Goal: Find specific page/section: Find specific page/section

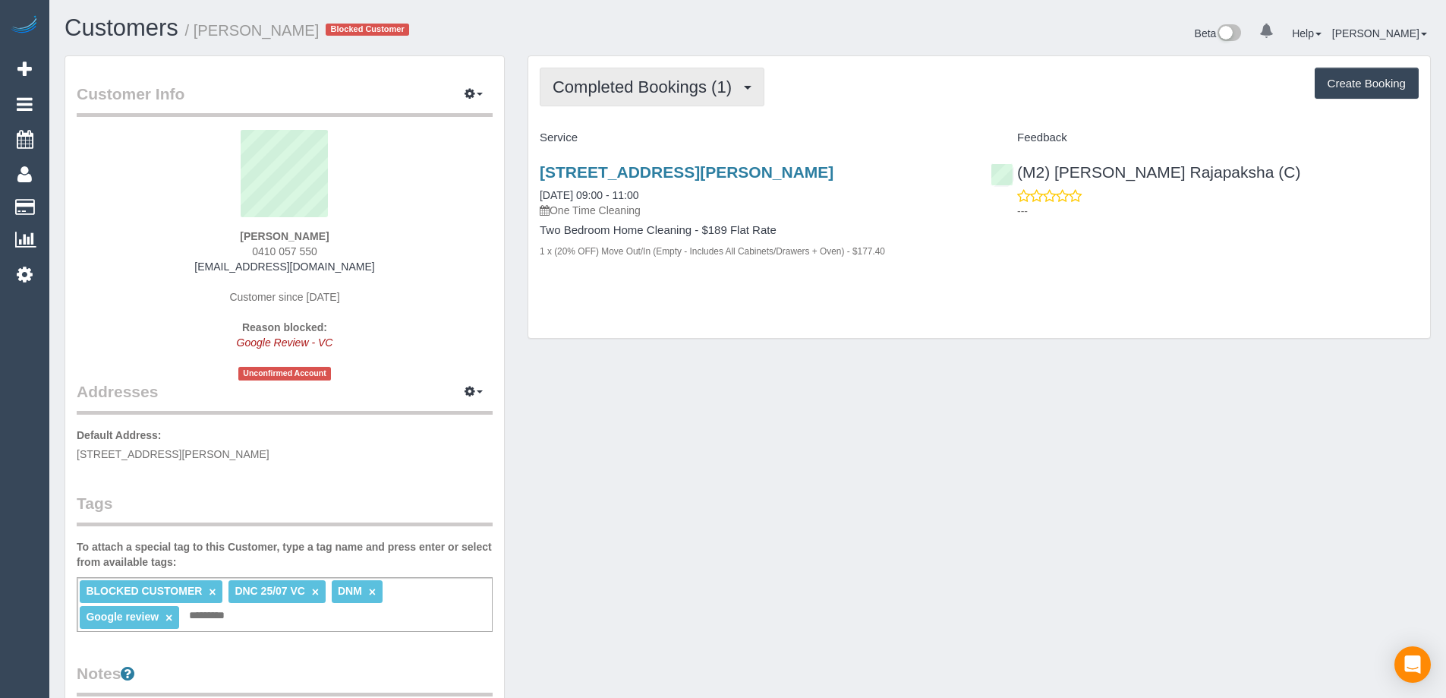
click at [715, 103] on button "Completed Bookings (1)" at bounding box center [652, 87] width 225 height 39
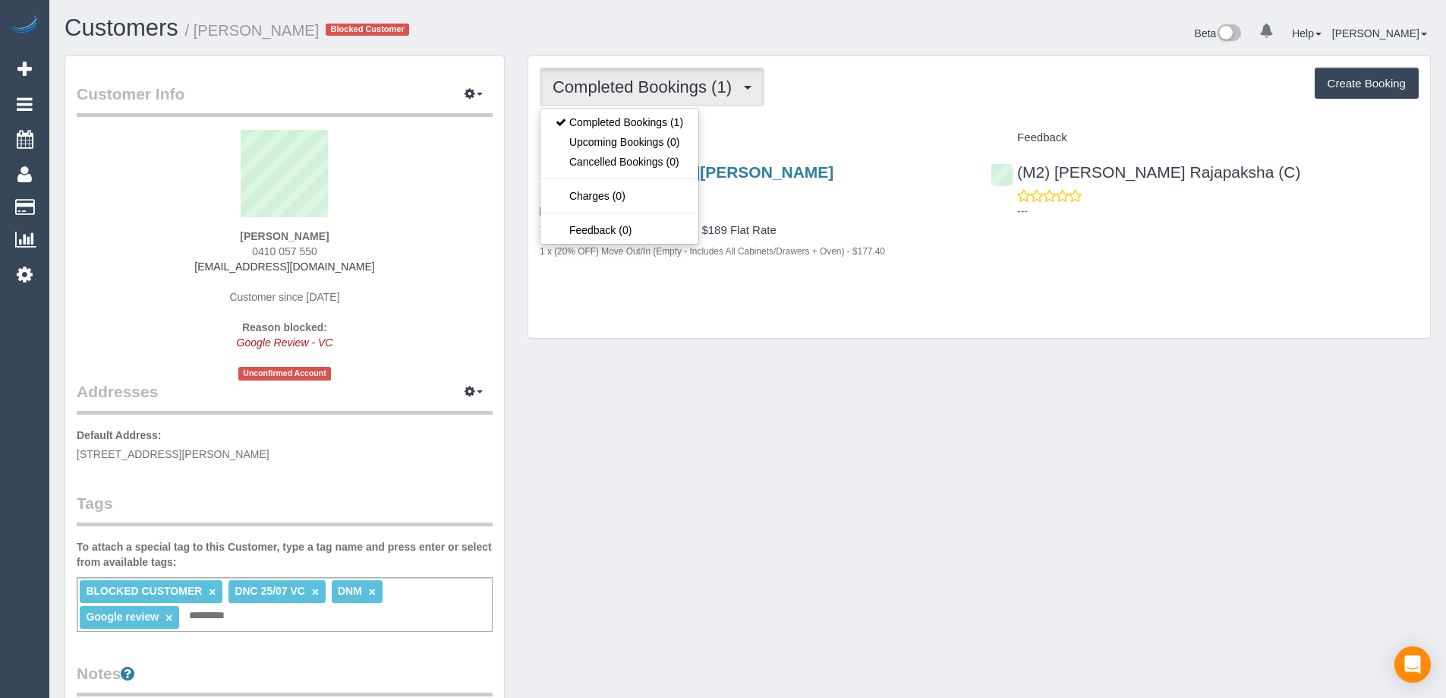
click at [800, 105] on div "Completed Bookings (1) Completed Bookings (1) Upcoming Bookings (0) Cancelled B…" at bounding box center [979, 87] width 879 height 39
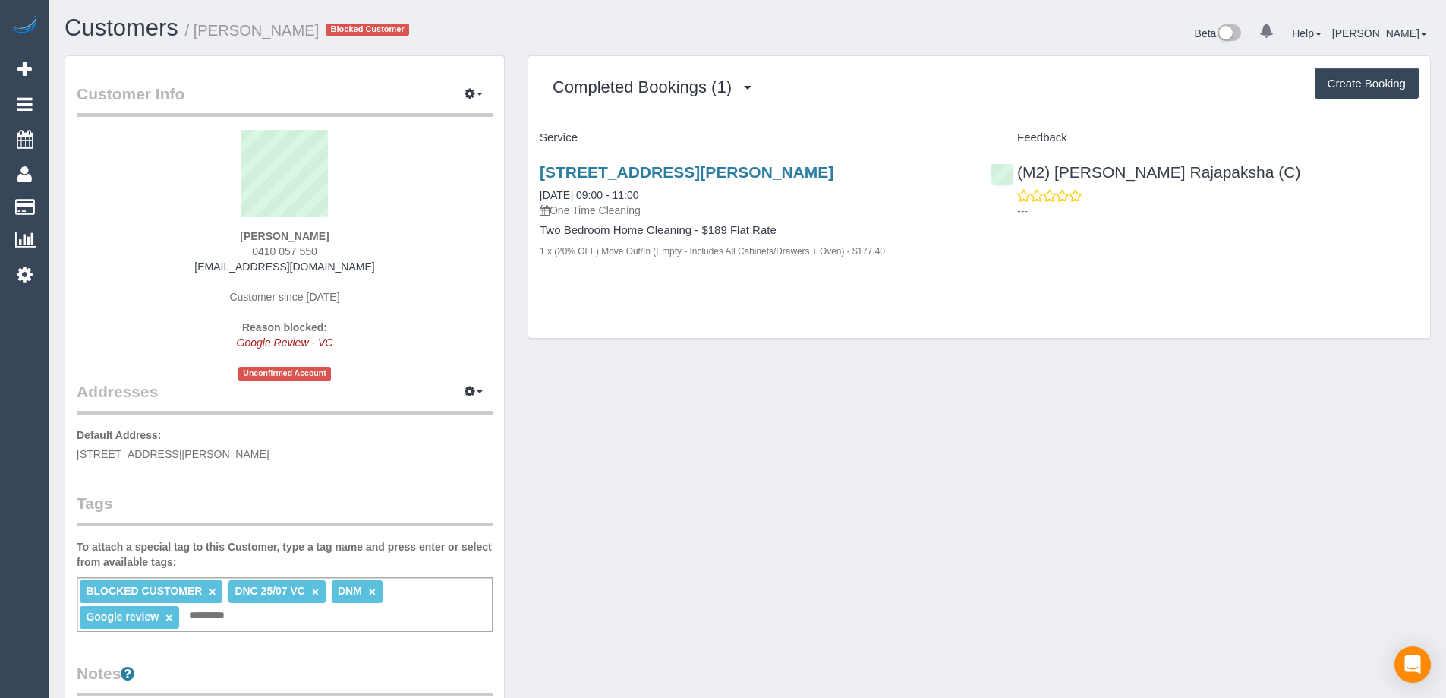
drag, startPoint x: 331, startPoint y: 255, endPoint x: 247, endPoint y: 249, distance: 84.5
click at [247, 249] on div "[PERSON_NAME] 0410 057 550 [EMAIL_ADDRESS][DOMAIN_NAME] Customer since [DATE] R…" at bounding box center [285, 255] width 416 height 251
copy span "0410 057 550"
drag, startPoint x: 200, startPoint y: 30, endPoint x: 279, endPoint y: 31, distance: 79.0
click at [279, 31] on small "/ [PERSON_NAME]" at bounding box center [252, 30] width 134 height 17
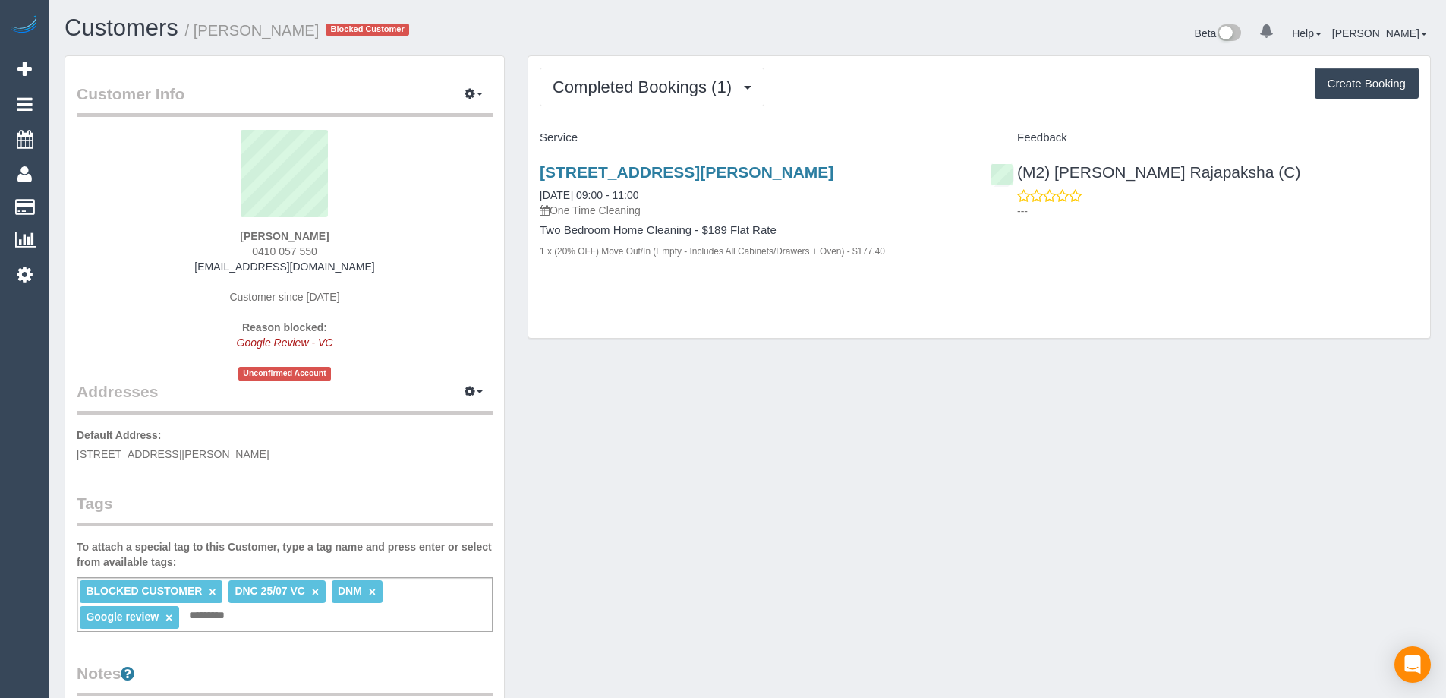
copy small "[PERSON_NAME]"
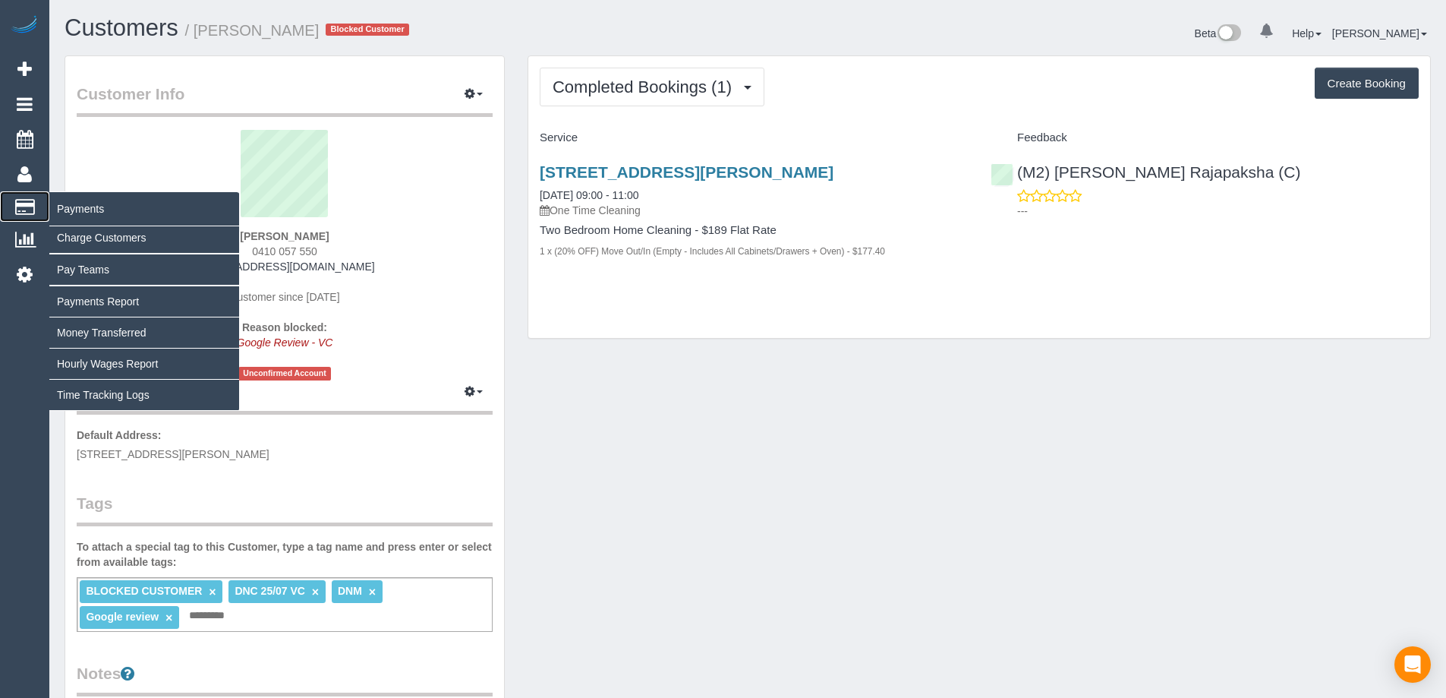
drag, startPoint x: 91, startPoint y: 219, endPoint x: 99, endPoint y: 227, distance: 11.3
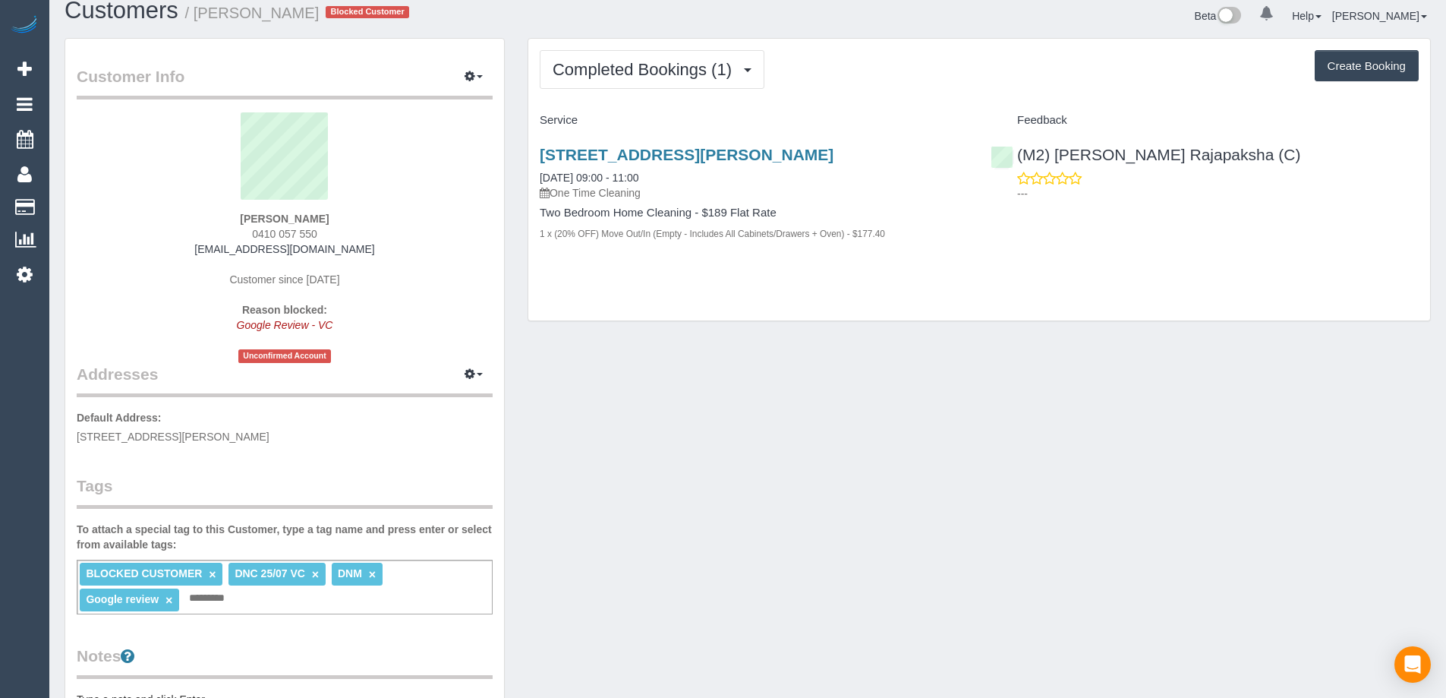
drag, startPoint x: 389, startPoint y: 30, endPoint x: 453, endPoint y: 77, distance: 79.3
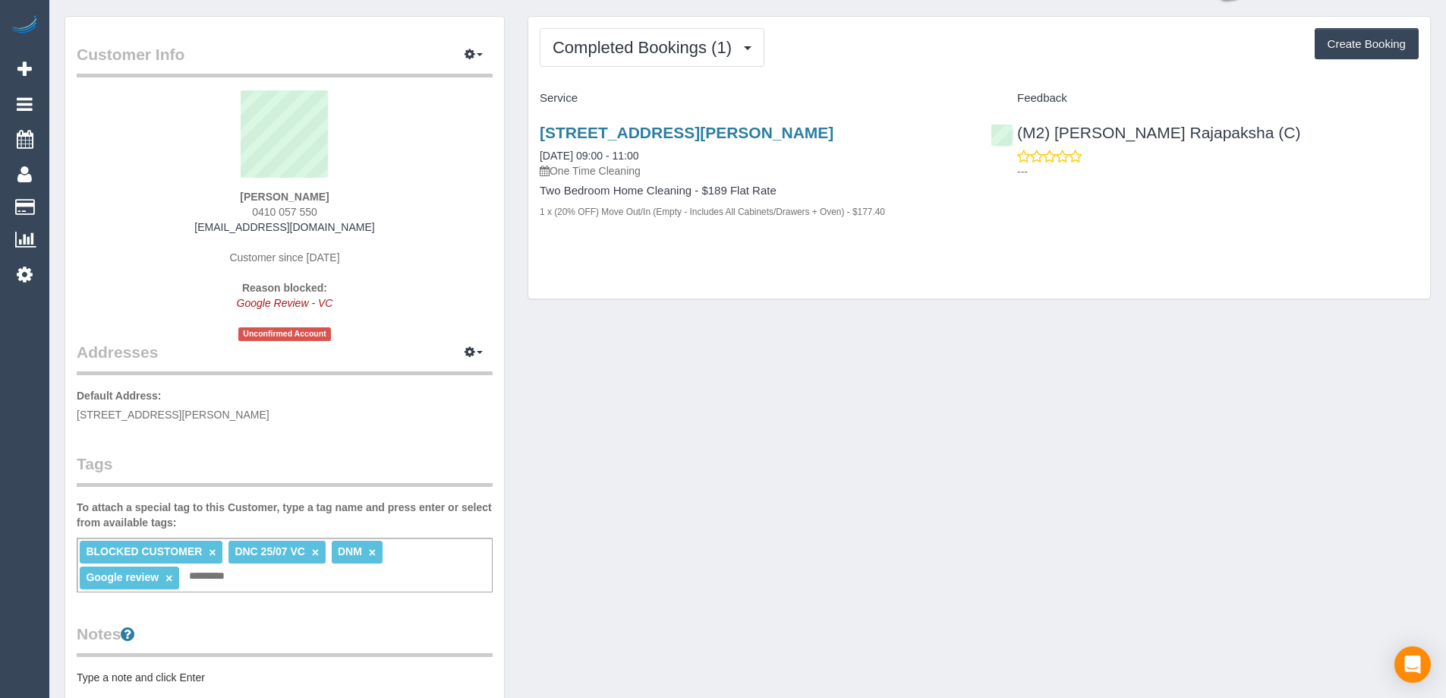
click at [454, 76] on legend "Customer Info Edit Contact Info Send Message Email Preferences Special Sales Ta…" at bounding box center [285, 60] width 416 height 34
